Goal: Task Accomplishment & Management: Complete application form

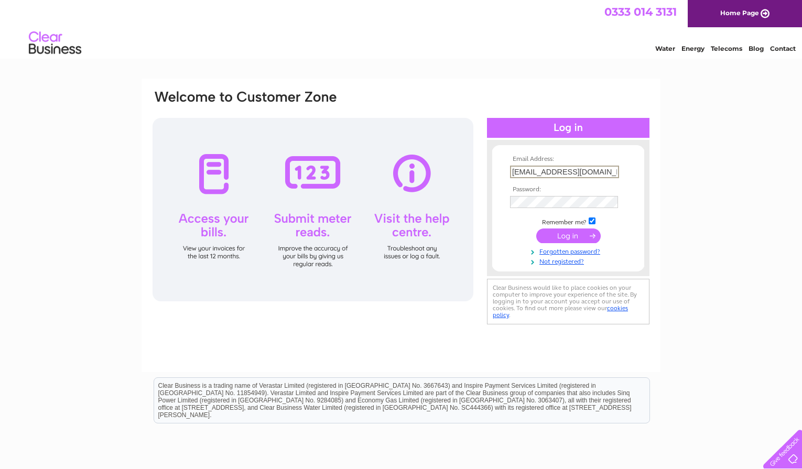
type input "[EMAIL_ADDRESS][DOMAIN_NAME]"
click at [575, 239] on input "submit" at bounding box center [568, 236] width 65 height 15
click at [570, 263] on link "Not registered?" at bounding box center [569, 260] width 119 height 10
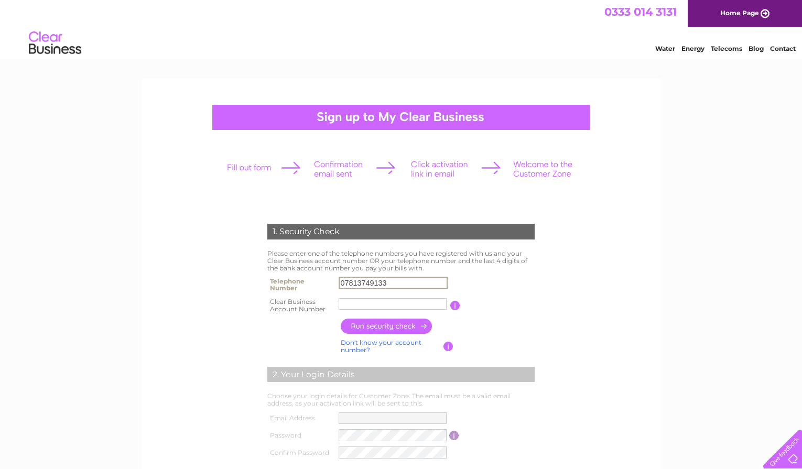
type input "07813749133"
click at [386, 304] on input "text" at bounding box center [393, 304] width 108 height 12
click at [392, 328] on input "button" at bounding box center [387, 326] width 92 height 15
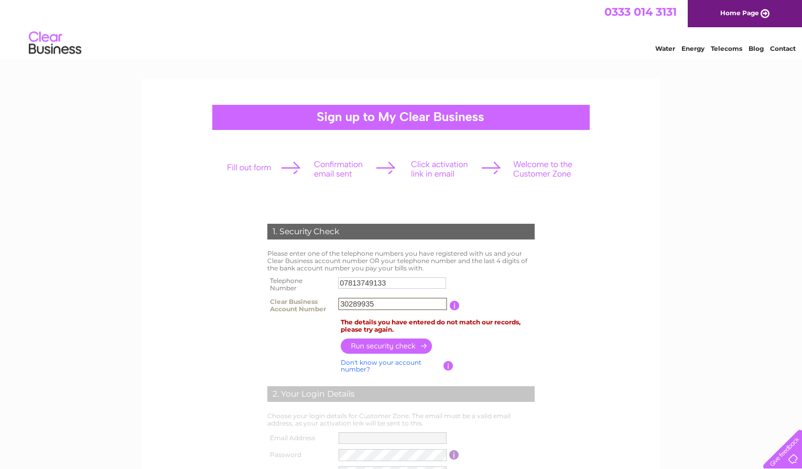
click at [390, 306] on input "30289935" at bounding box center [392, 304] width 109 height 13
click at [339, 309] on input "30289935" at bounding box center [392, 304] width 109 height 13
type input "30289935"
